Goal: Transaction & Acquisition: Book appointment/travel/reservation

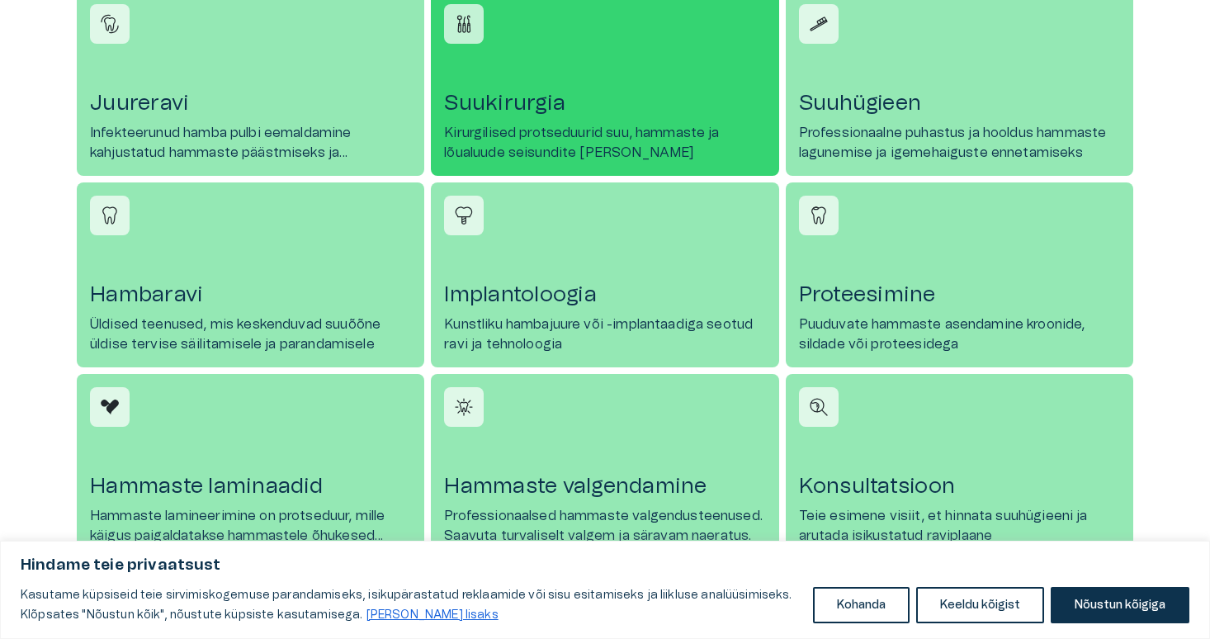
scroll to position [803, 0]
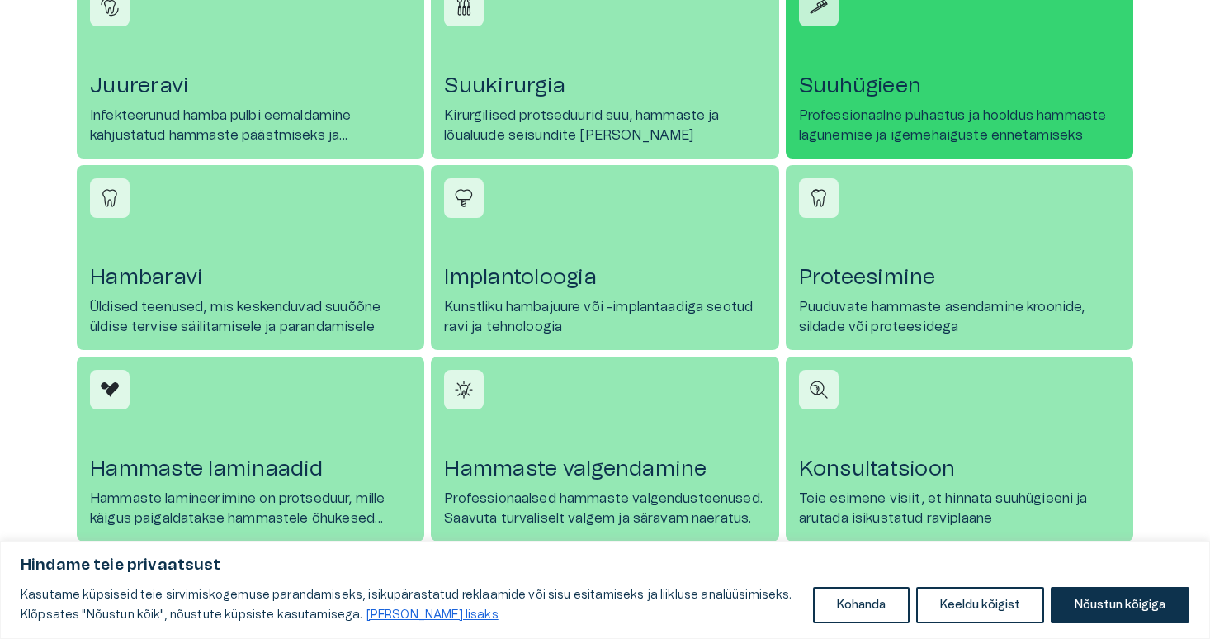
click at [947, 55] on link "Suuhügieen Professionaalne puhastus ja hooldus hammaste lagunemise ja igemehaig…" at bounding box center [960, 66] width 348 height 185
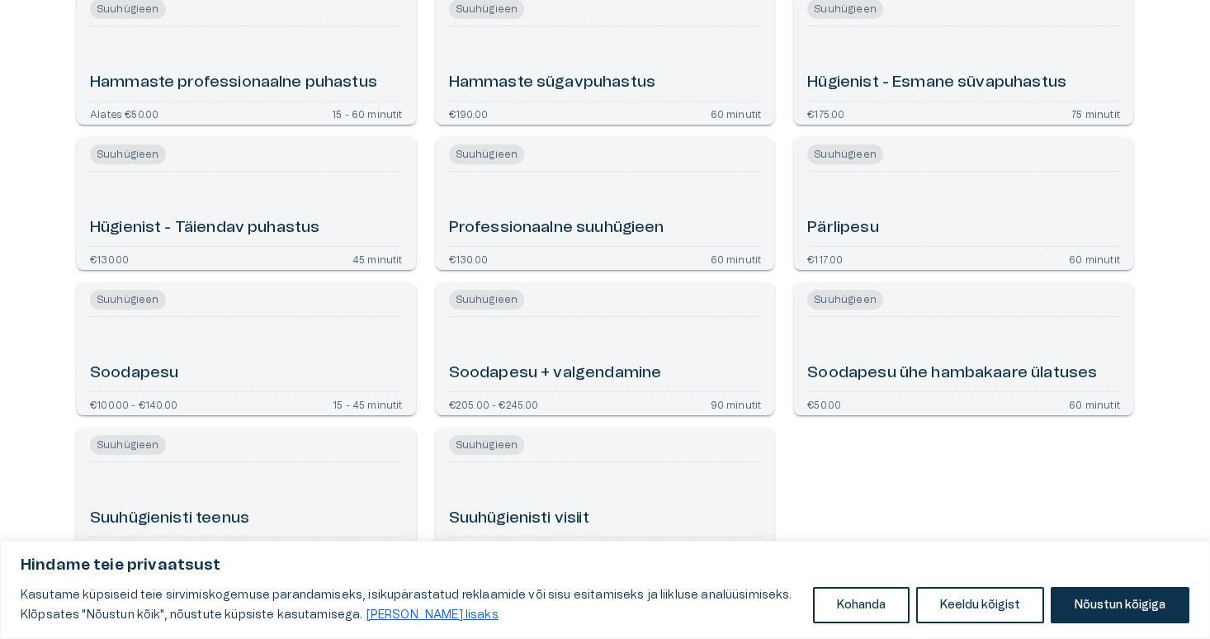
scroll to position [524, 0]
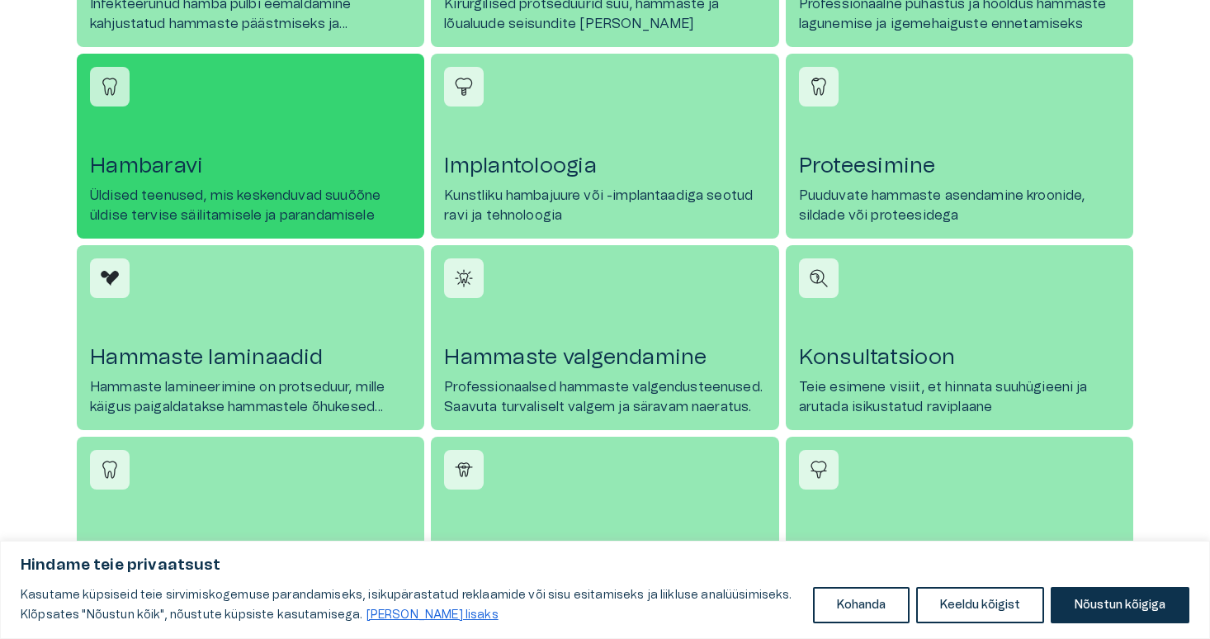
scroll to position [939, 0]
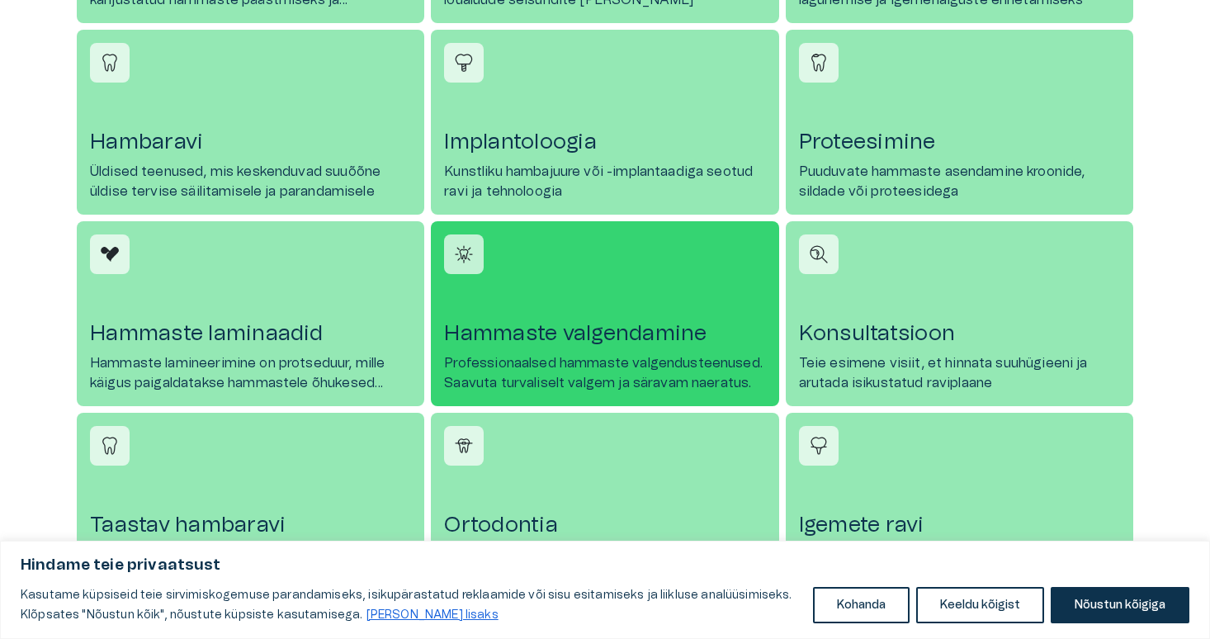
click at [708, 331] on h4 "Hammaste valgendamine" at bounding box center [604, 333] width 321 height 26
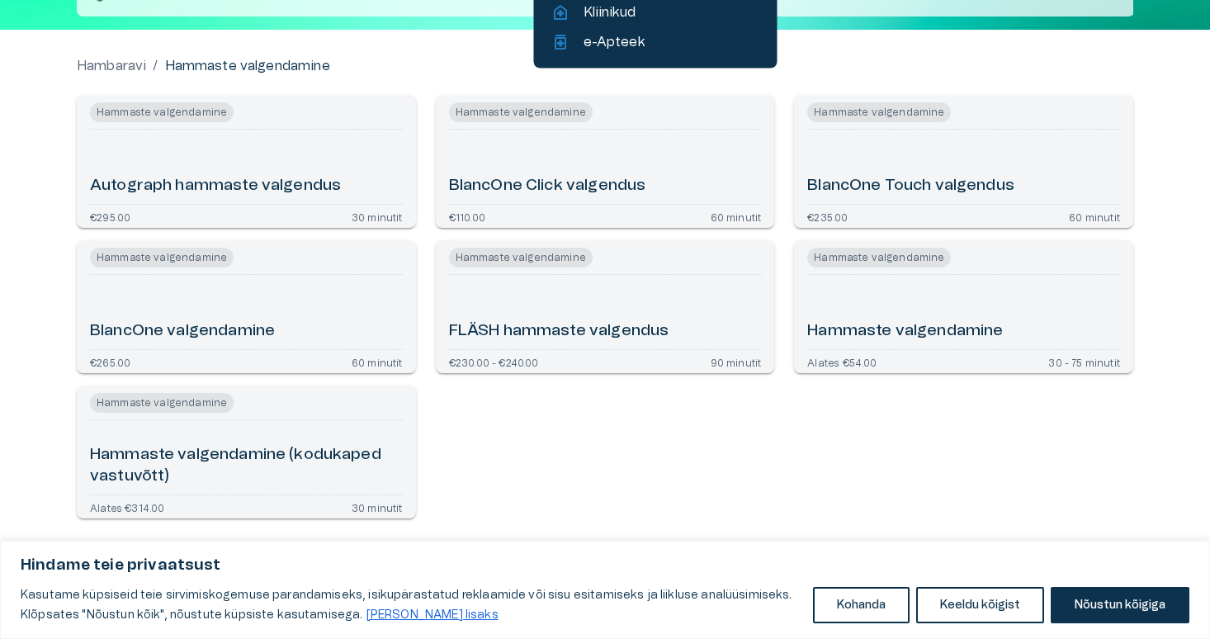
scroll to position [130, 0]
click at [993, 340] on h6 "Hammaste valgendamine" at bounding box center [906, 331] width 196 height 22
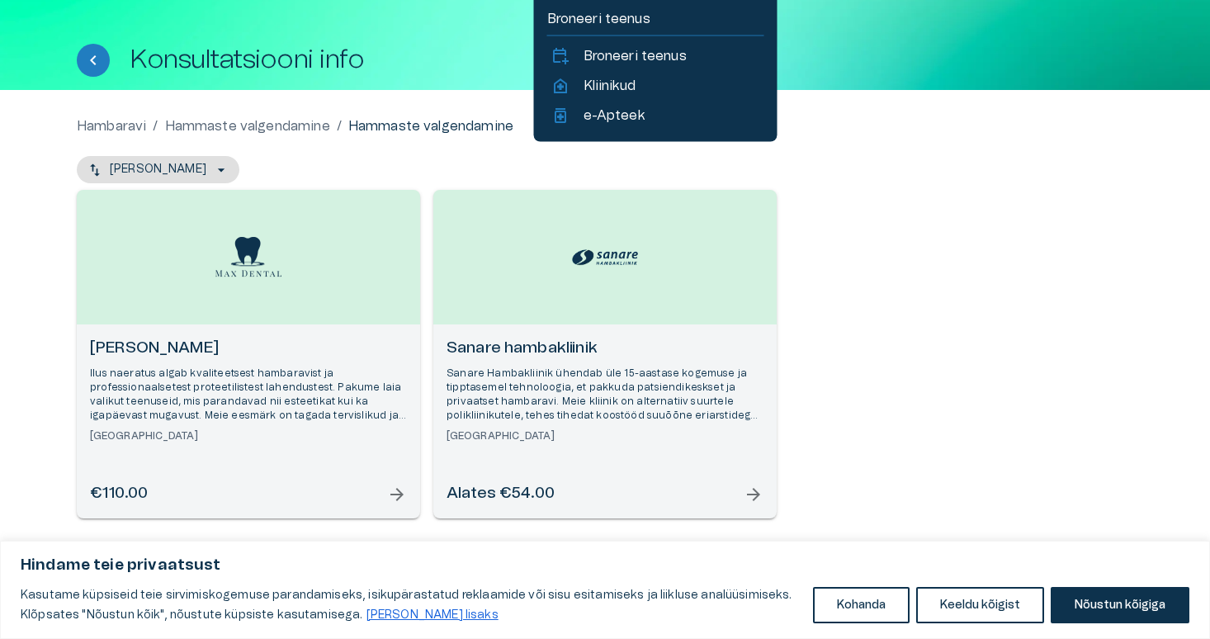
scroll to position [56, 0]
click at [658, 487] on div "Alates €54.00 arrow_forward" at bounding box center [605, 494] width 317 height 22
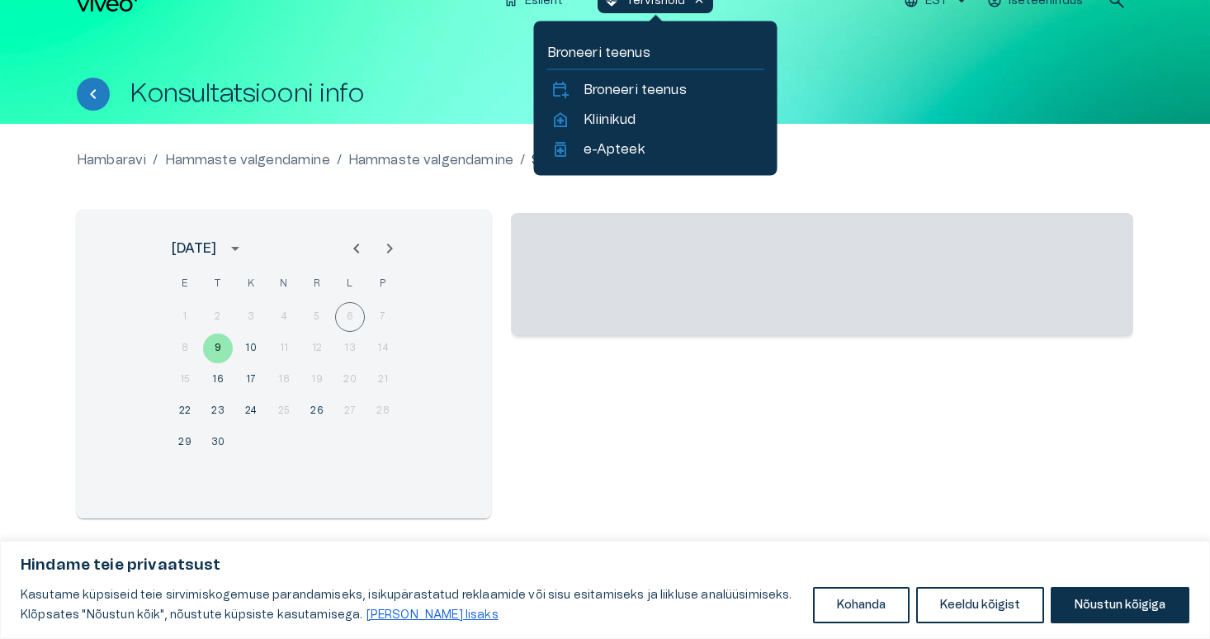
scroll to position [32, 0]
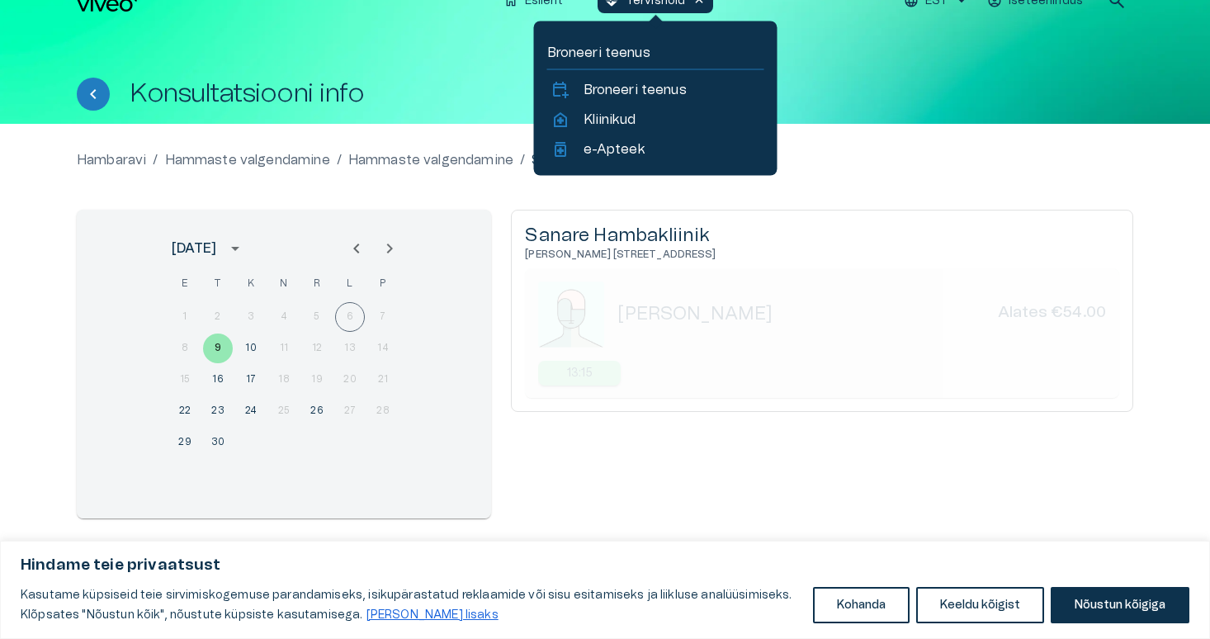
click at [320, 339] on div "8 9 10 11 12 13 14" at bounding box center [284, 349] width 264 height 30
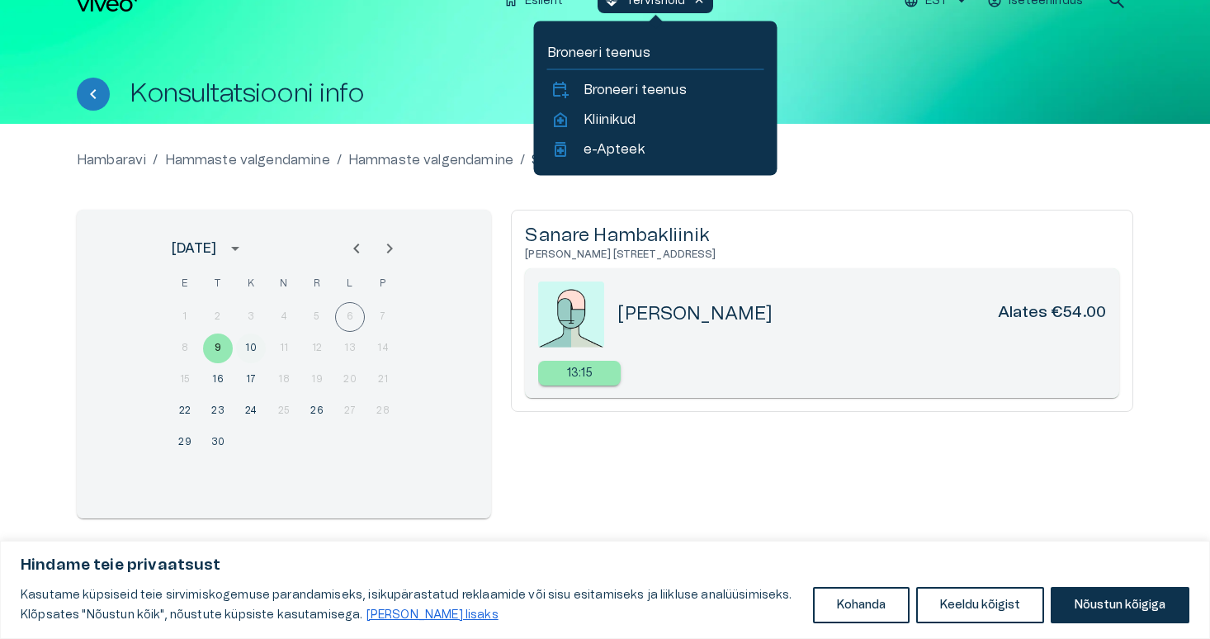
click at [253, 339] on button "10" at bounding box center [251, 349] width 30 height 30
click at [584, 379] on p "14:15" at bounding box center [580, 373] width 26 height 17
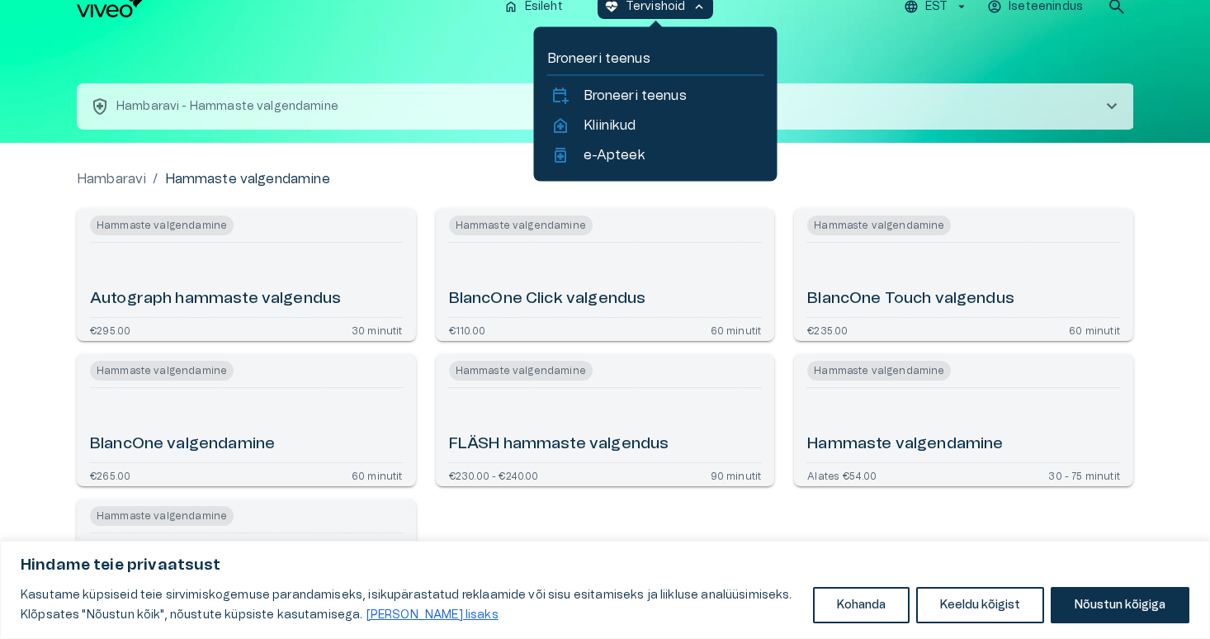
scroll to position [829, 0]
